Goal: Transaction & Acquisition: Subscribe to service/newsletter

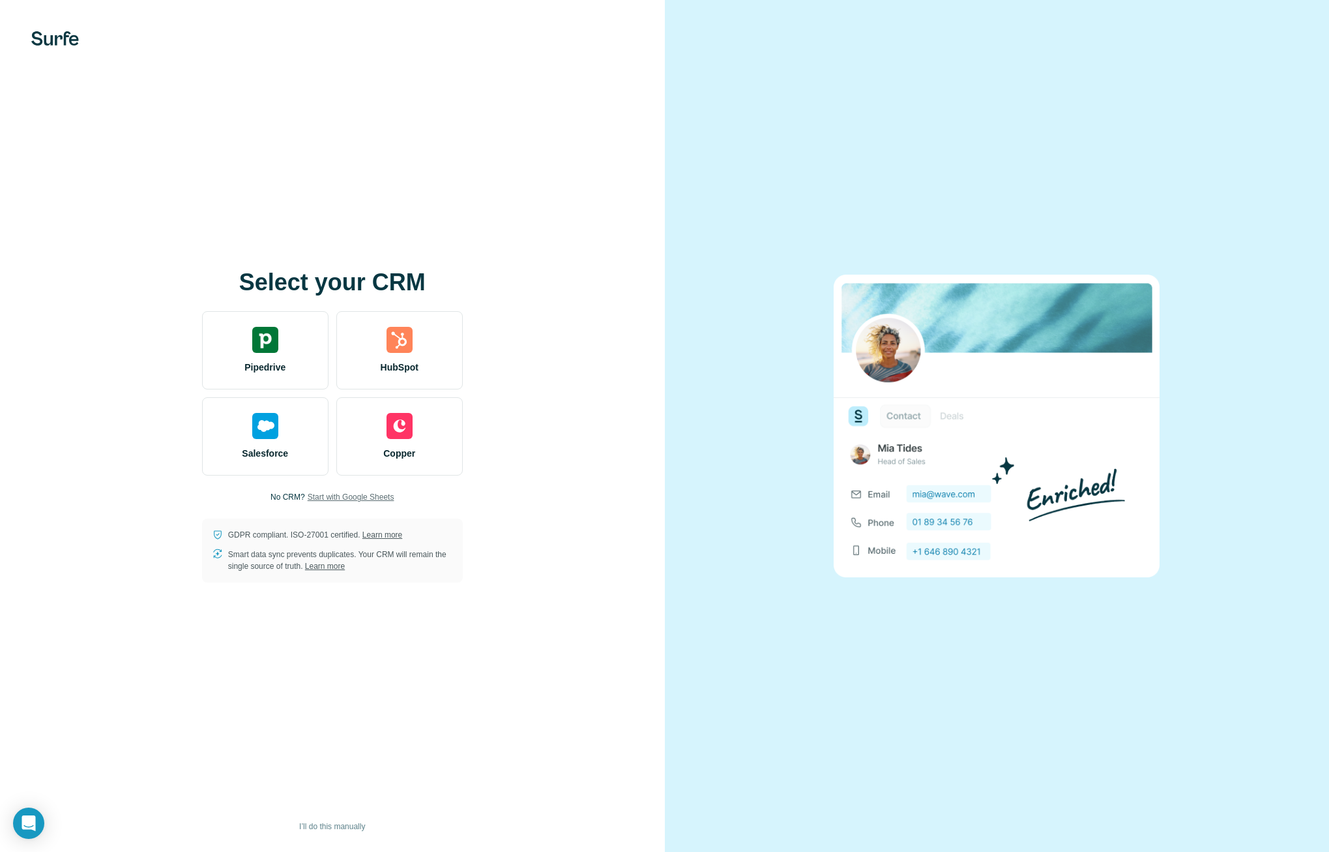
click at [336, 496] on span "Start with Google Sheets" at bounding box center [351, 497] width 87 height 12
